Goal: Task Accomplishment & Management: Manage account settings

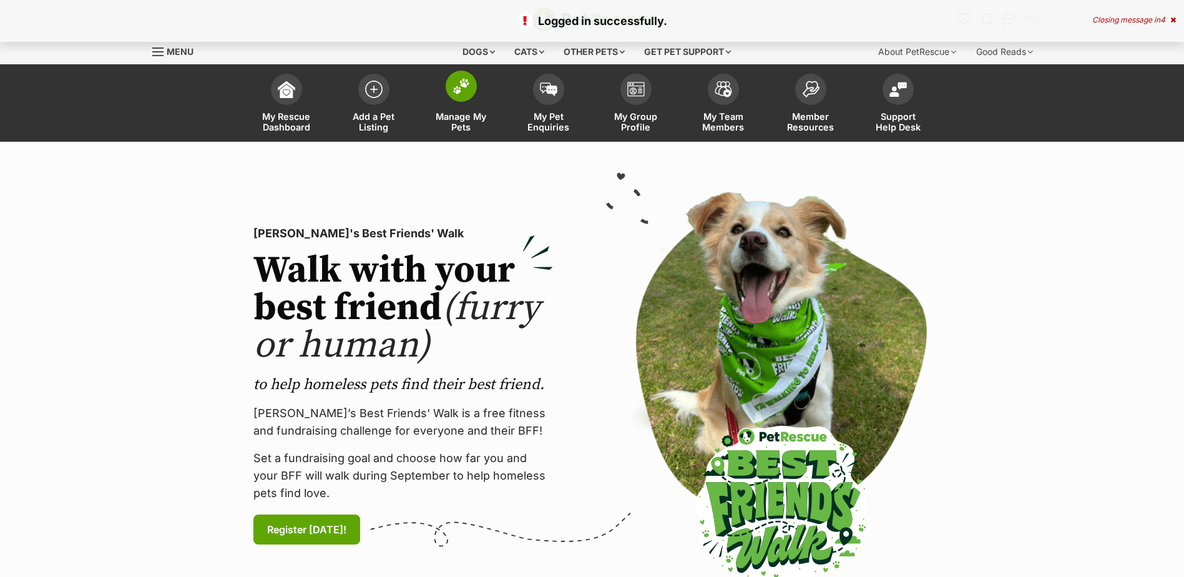
click at [461, 98] on span at bounding box center [461, 86] width 31 height 31
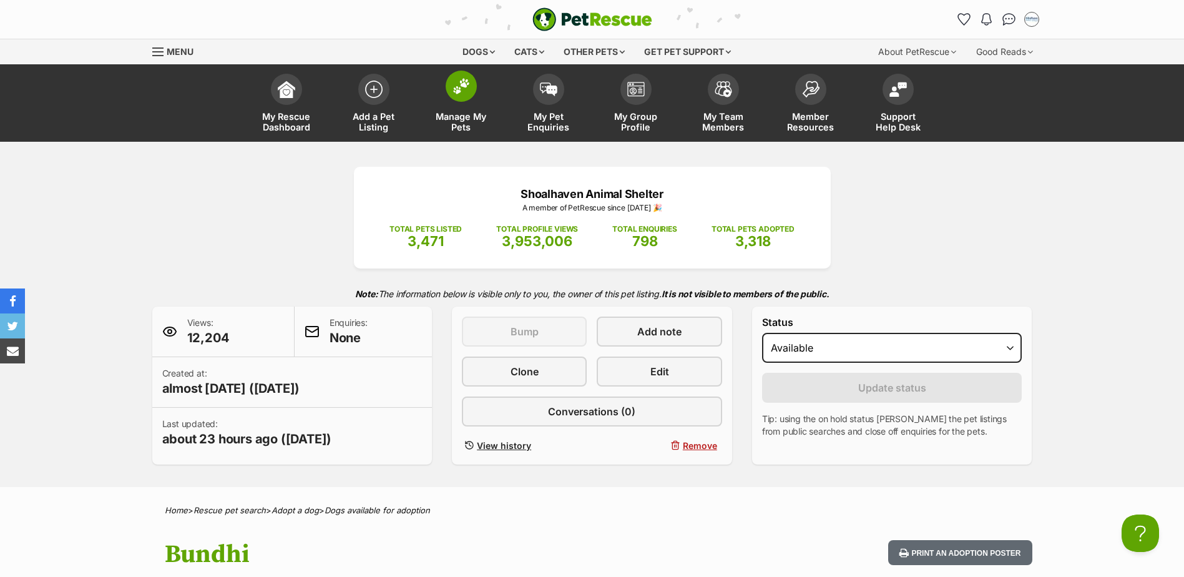
click at [453, 88] on img at bounding box center [461, 86] width 17 height 16
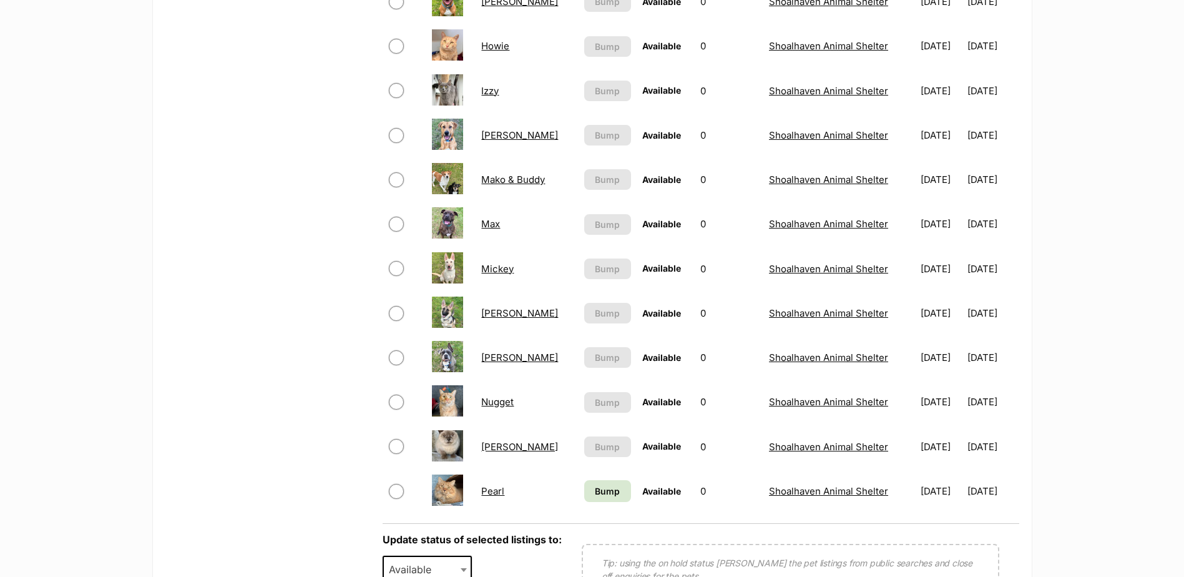
scroll to position [687, 0]
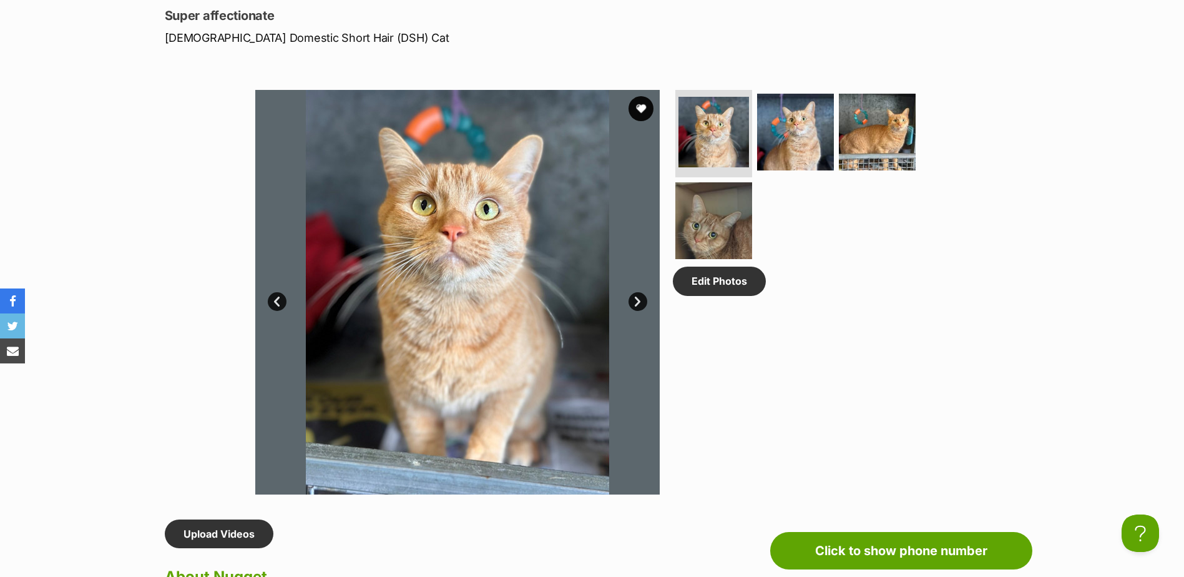
scroll to position [562, 0]
